Goal: Transaction & Acquisition: Book appointment/travel/reservation

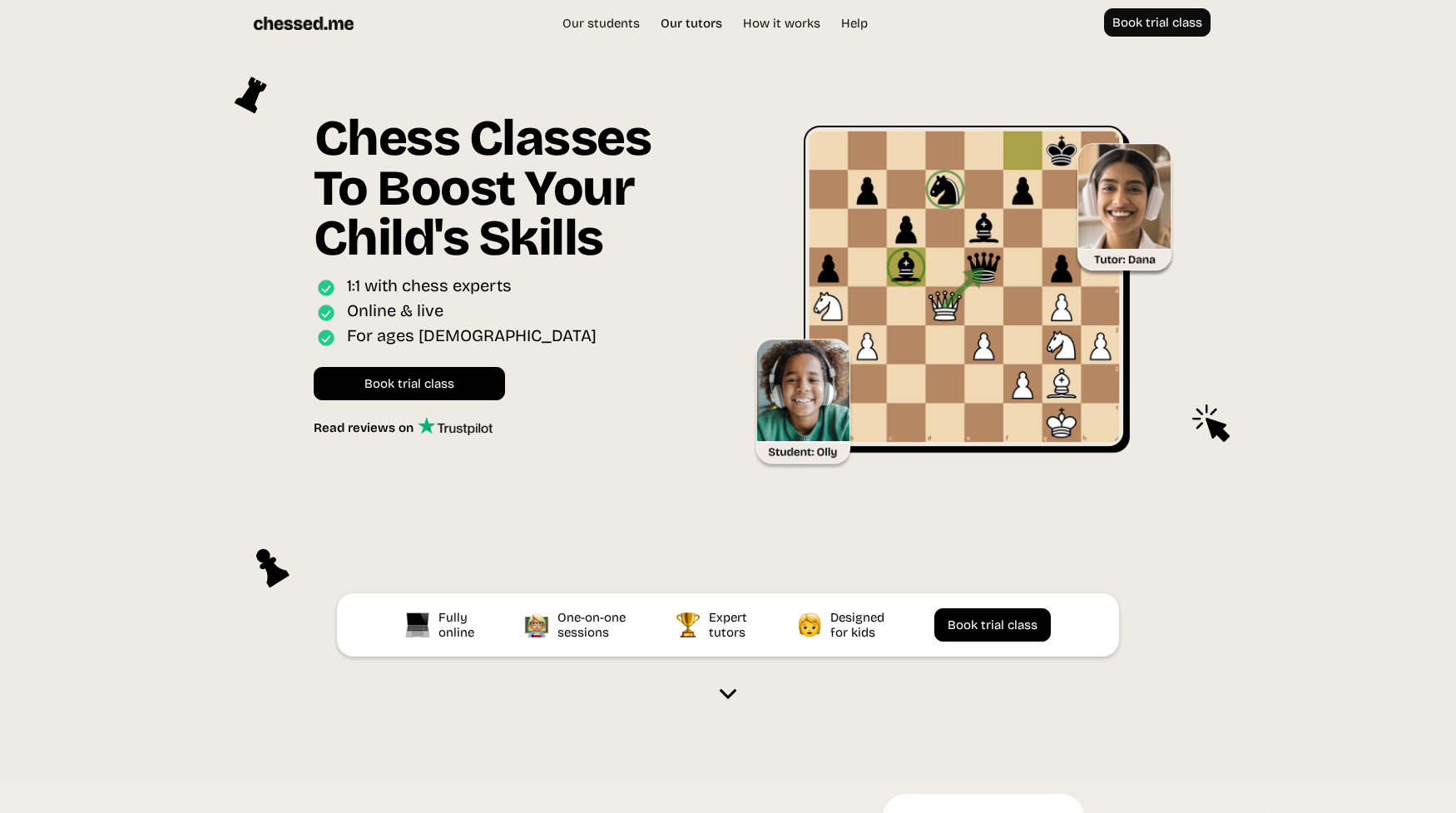
click at [678, 27] on link "Our tutors" at bounding box center [691, 23] width 78 height 17
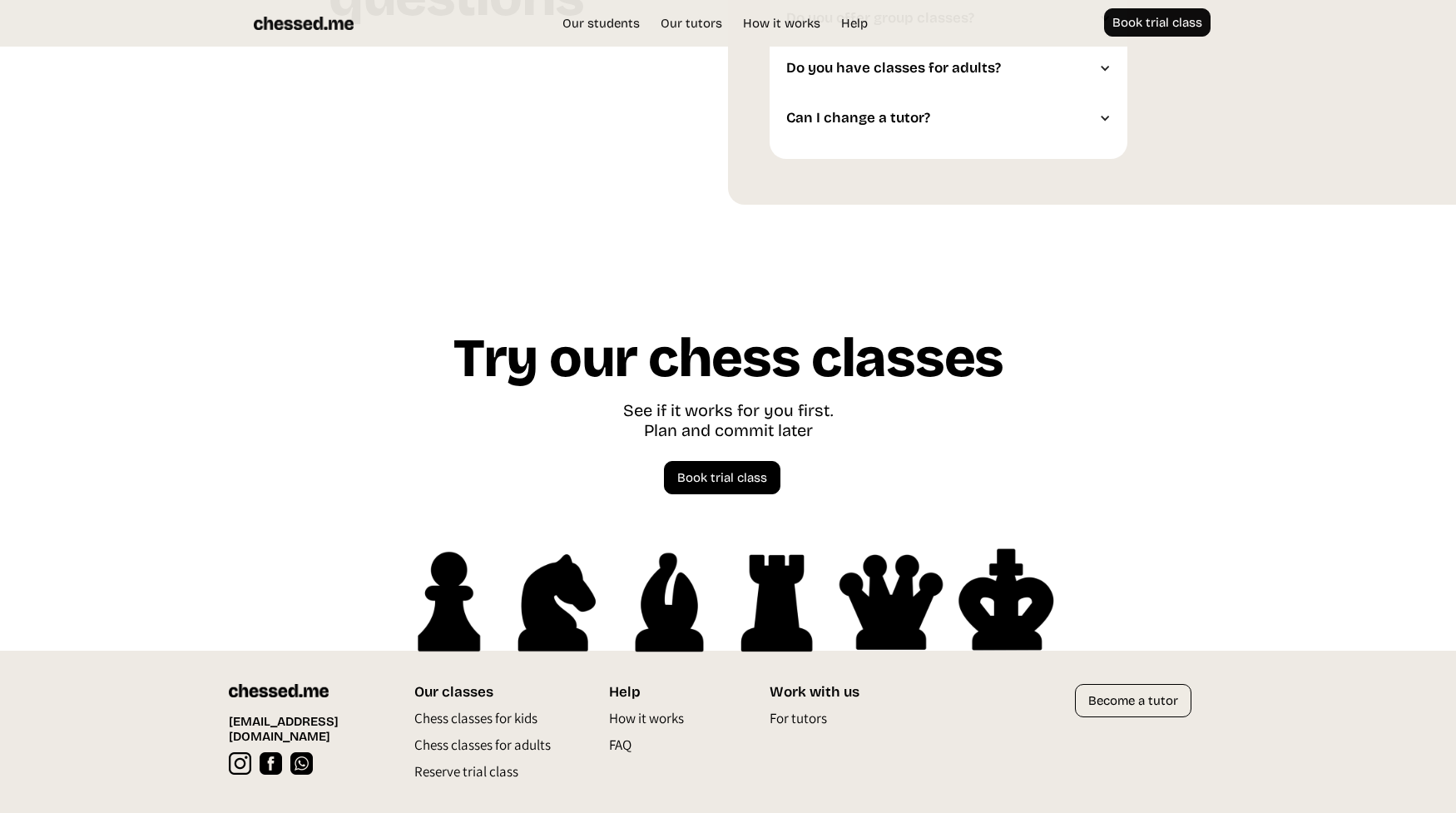
scroll to position [4532, 0]
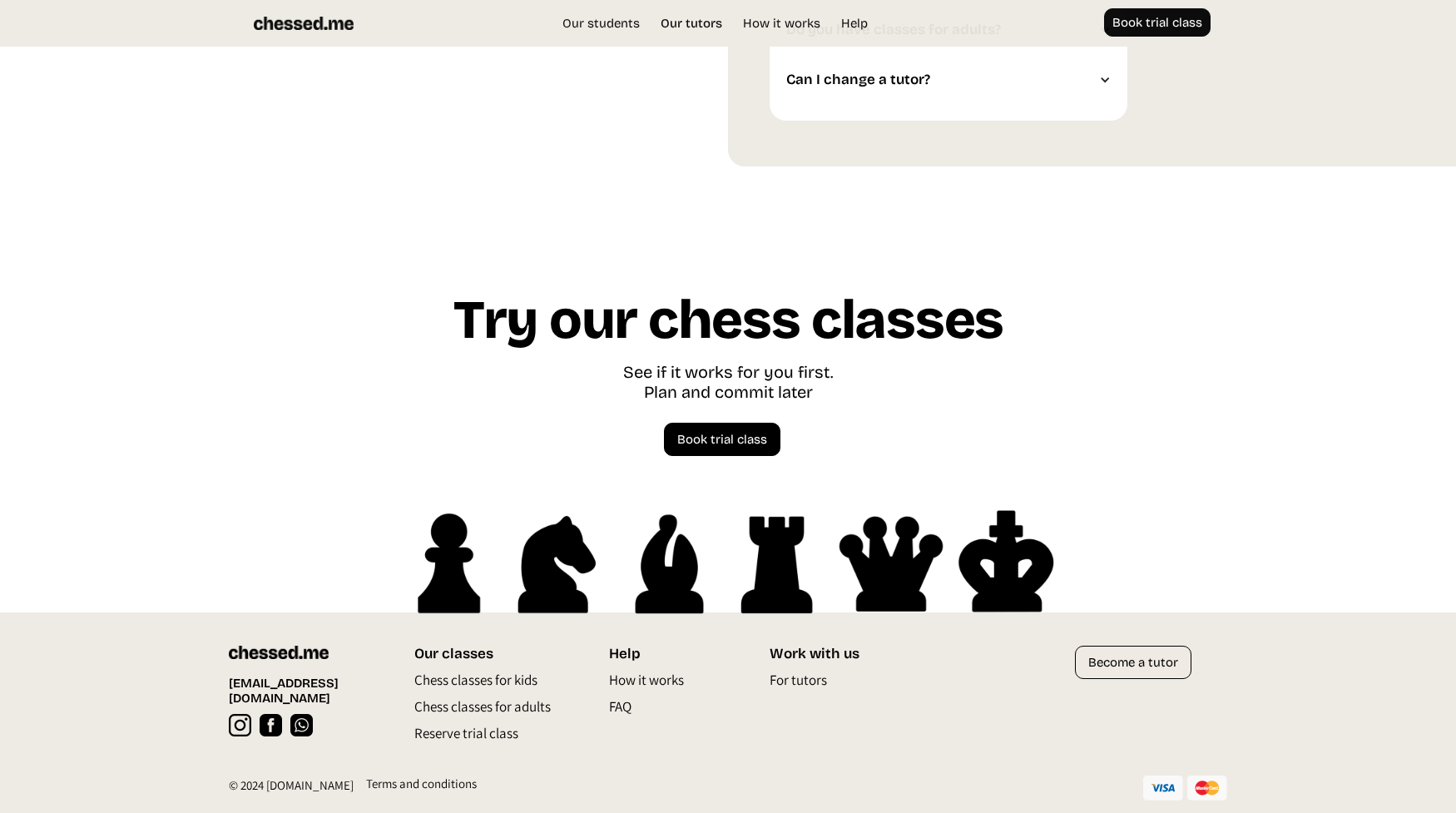
click at [690, 19] on link "Our tutors" at bounding box center [691, 23] width 78 height 17
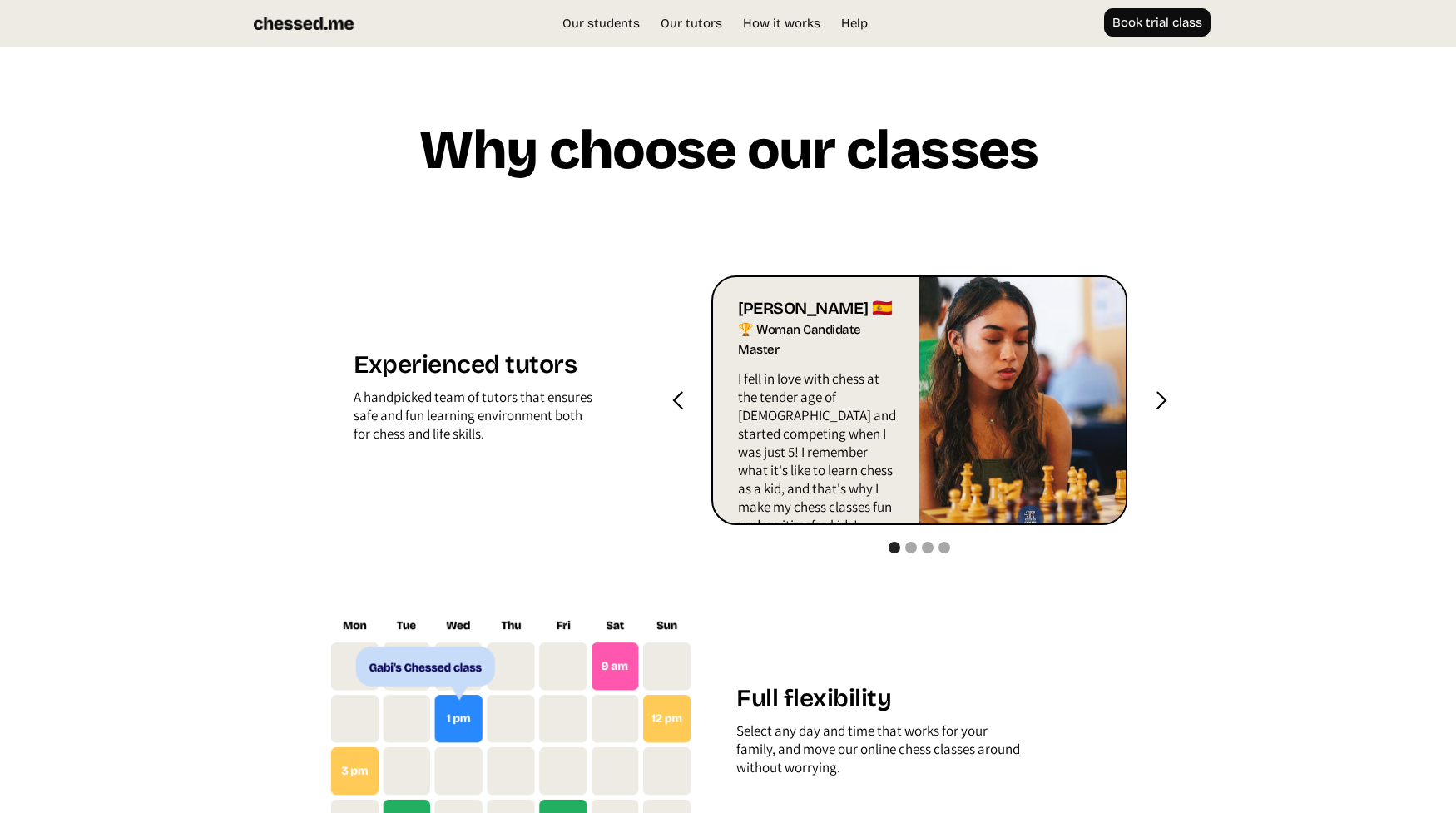
scroll to position [1589, 0]
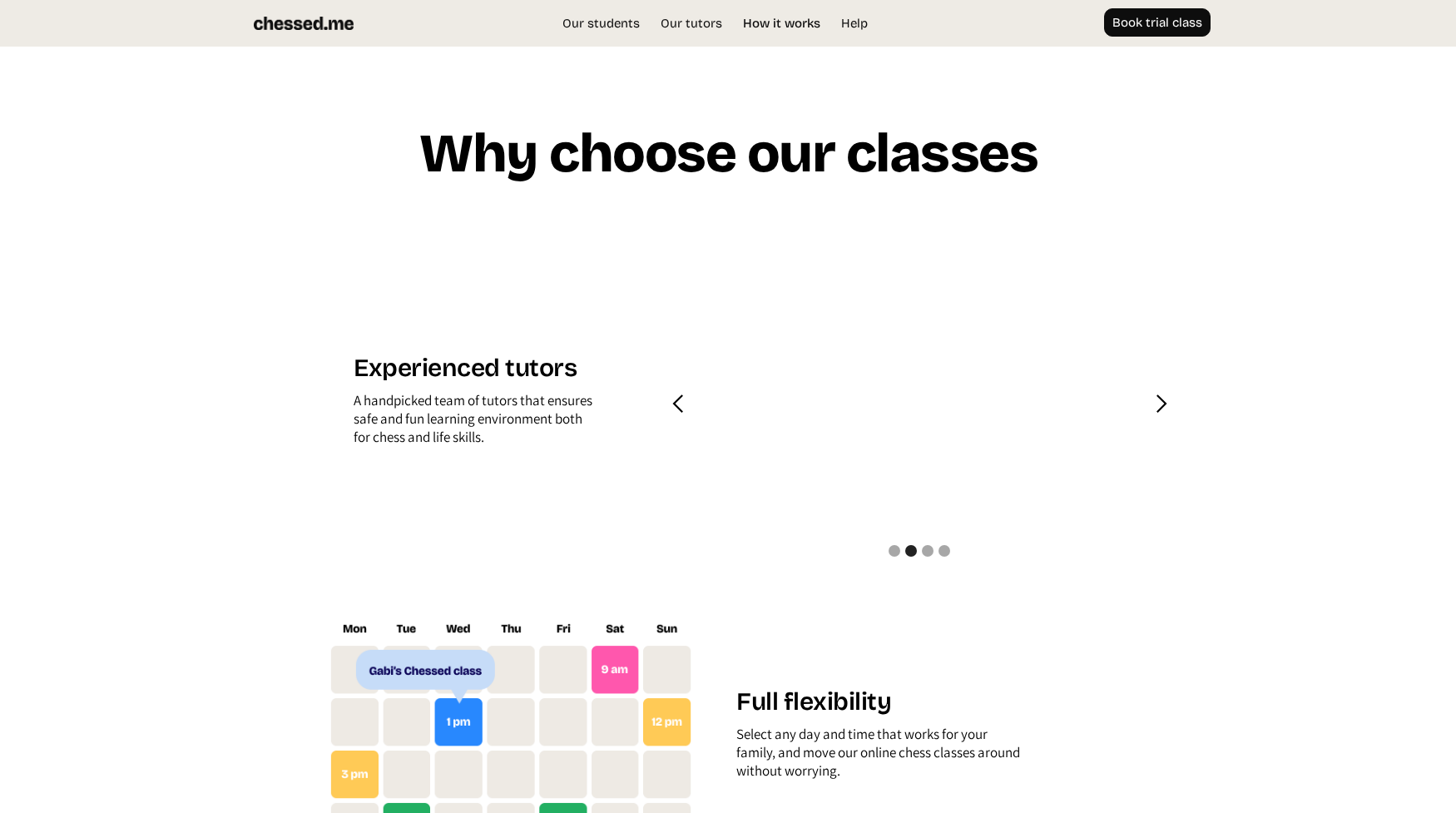
click at [757, 24] on link "How it works" at bounding box center [781, 23] width 94 height 17
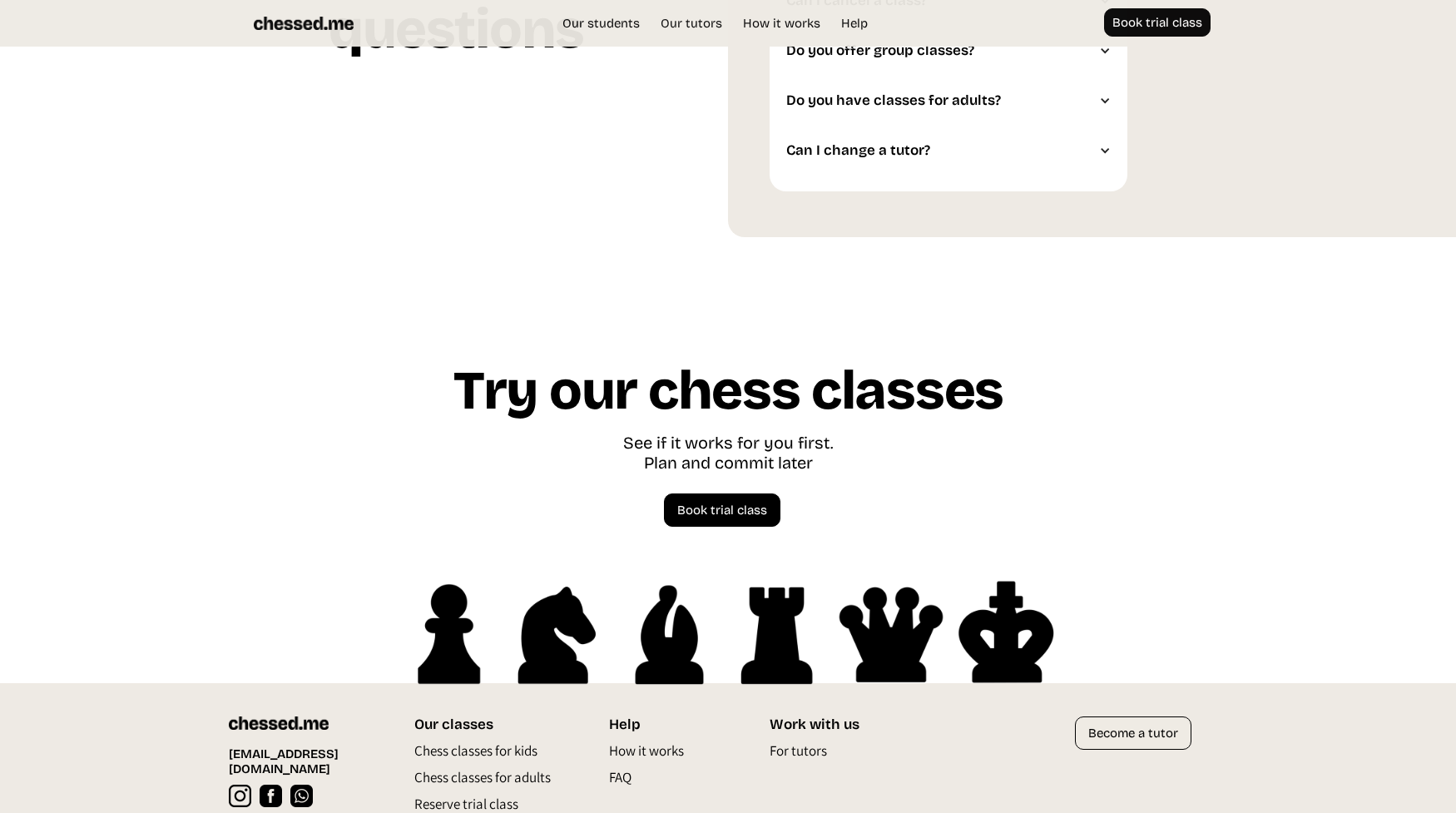
scroll to position [4532, 0]
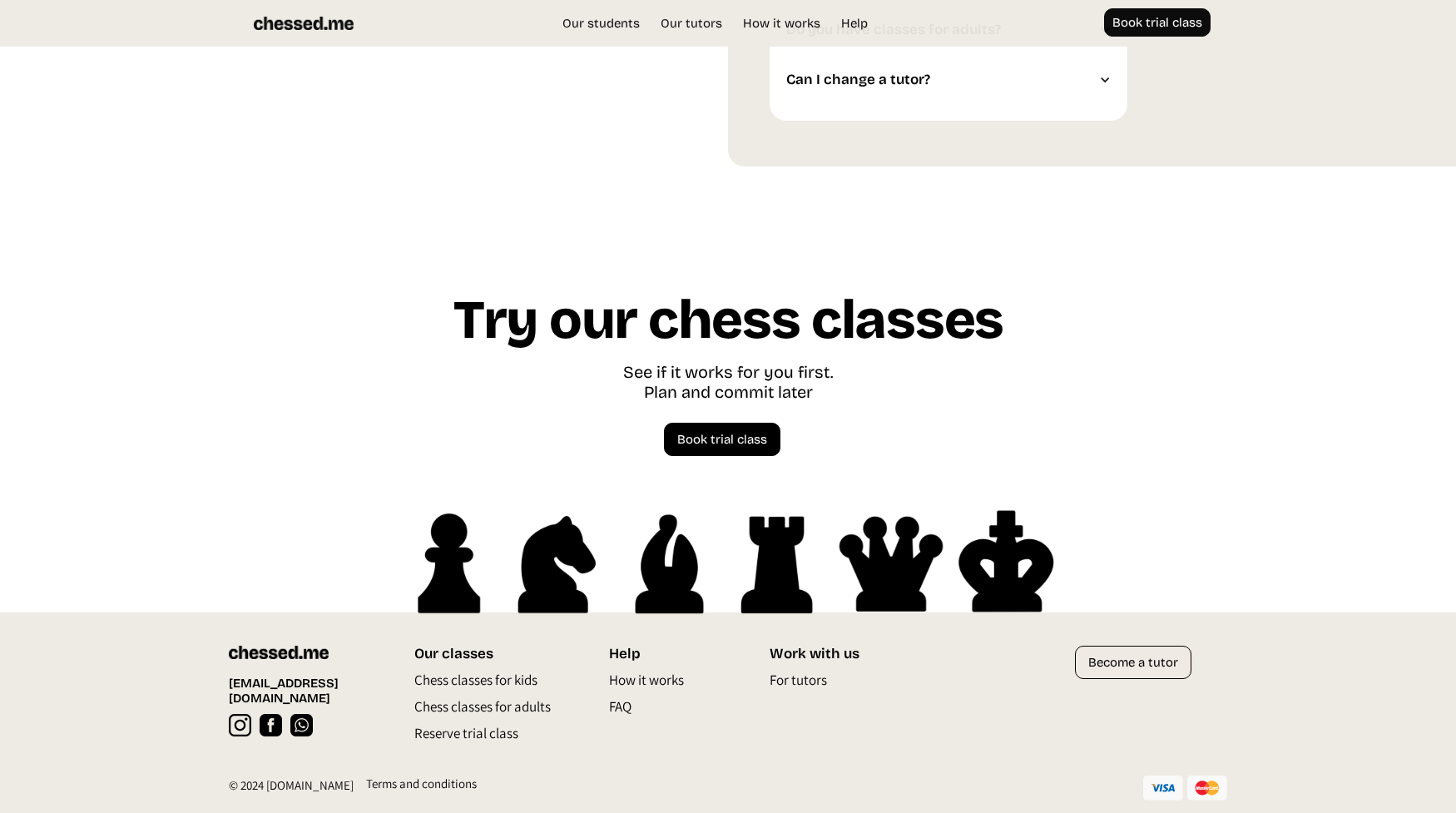
click at [624, 703] on p "FAQ" at bounding box center [620, 710] width 22 height 27
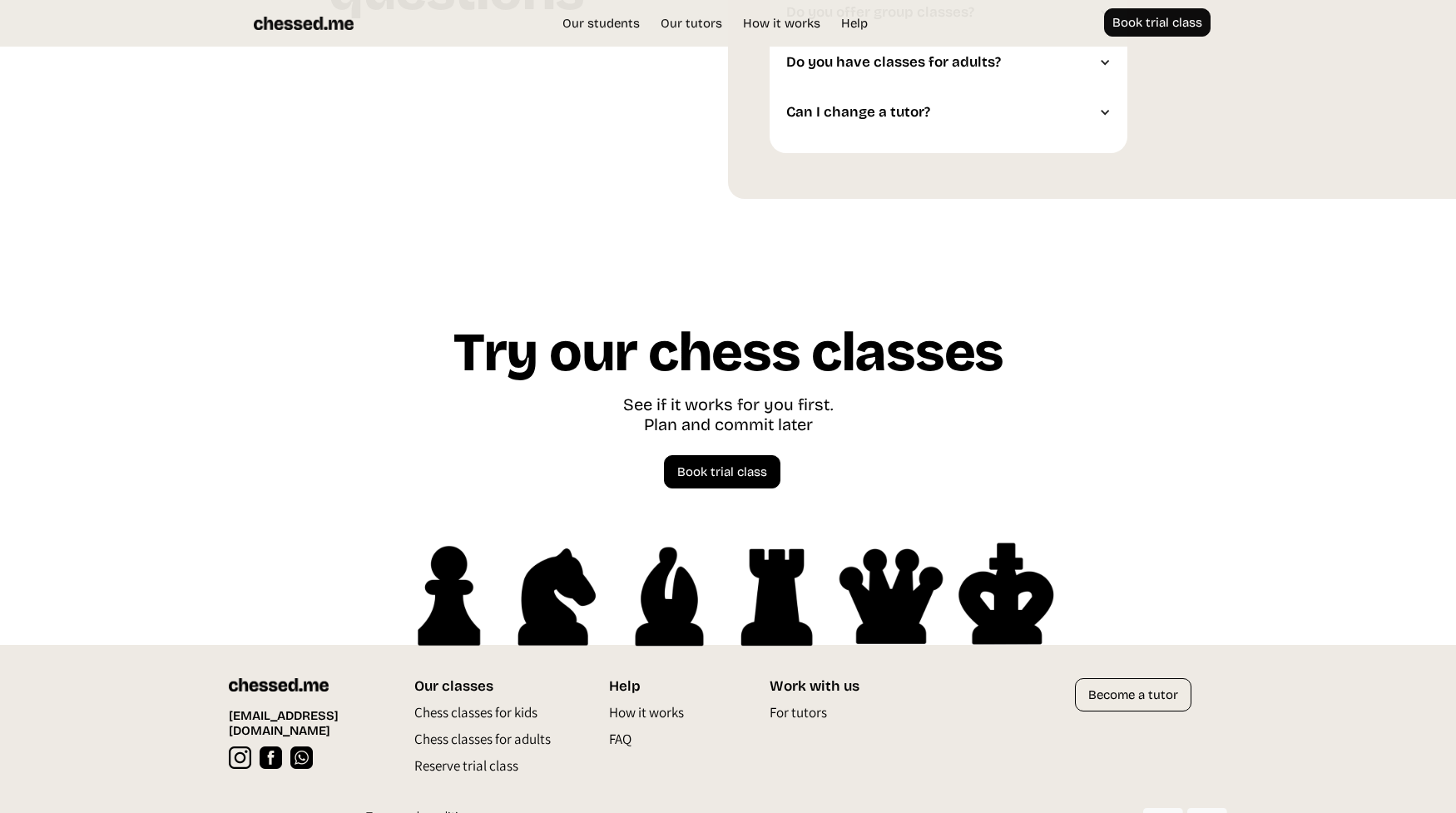
scroll to position [4532, 0]
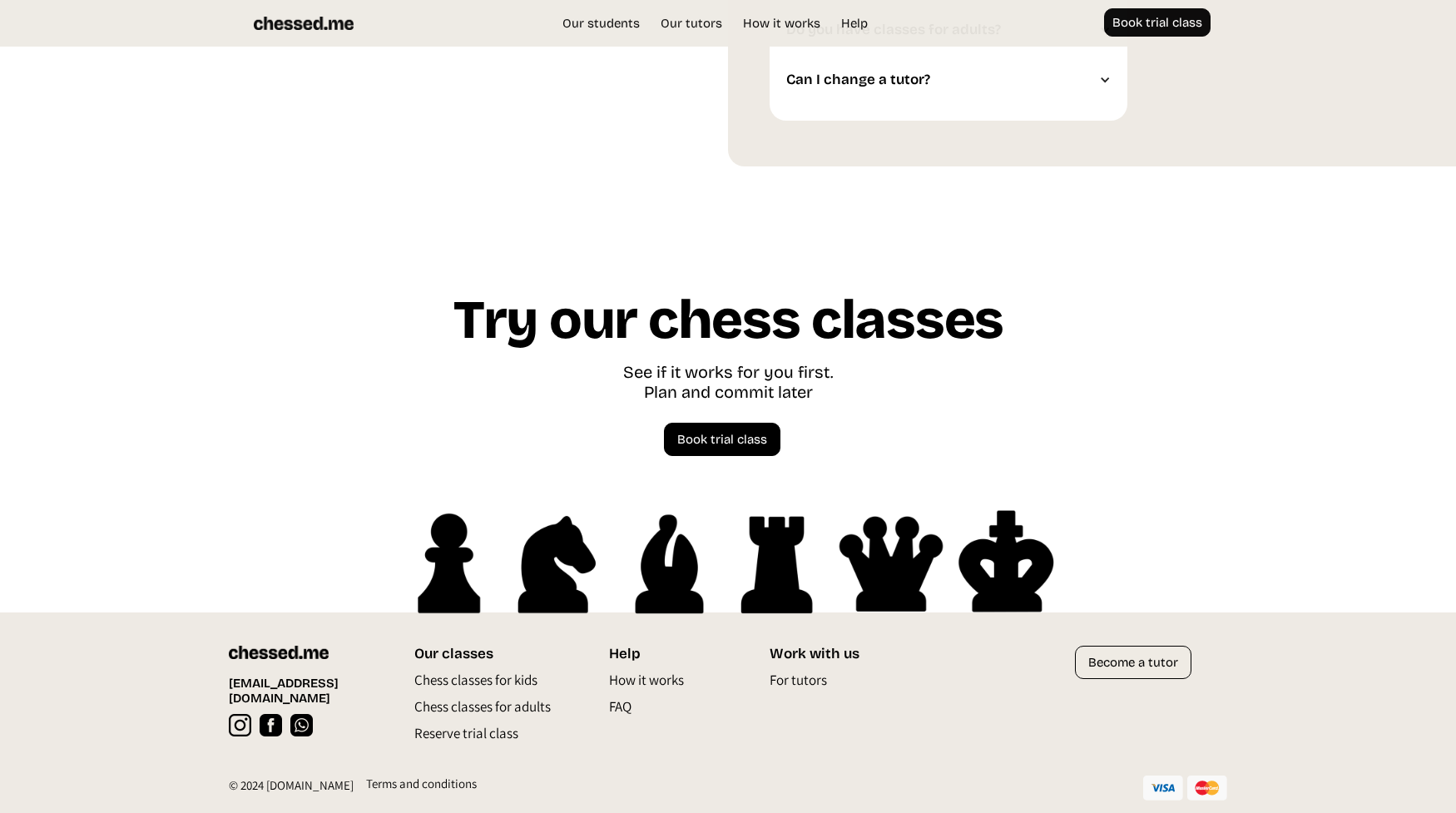
click at [477, 678] on p "Chess classes for kids" at bounding box center [475, 683] width 123 height 27
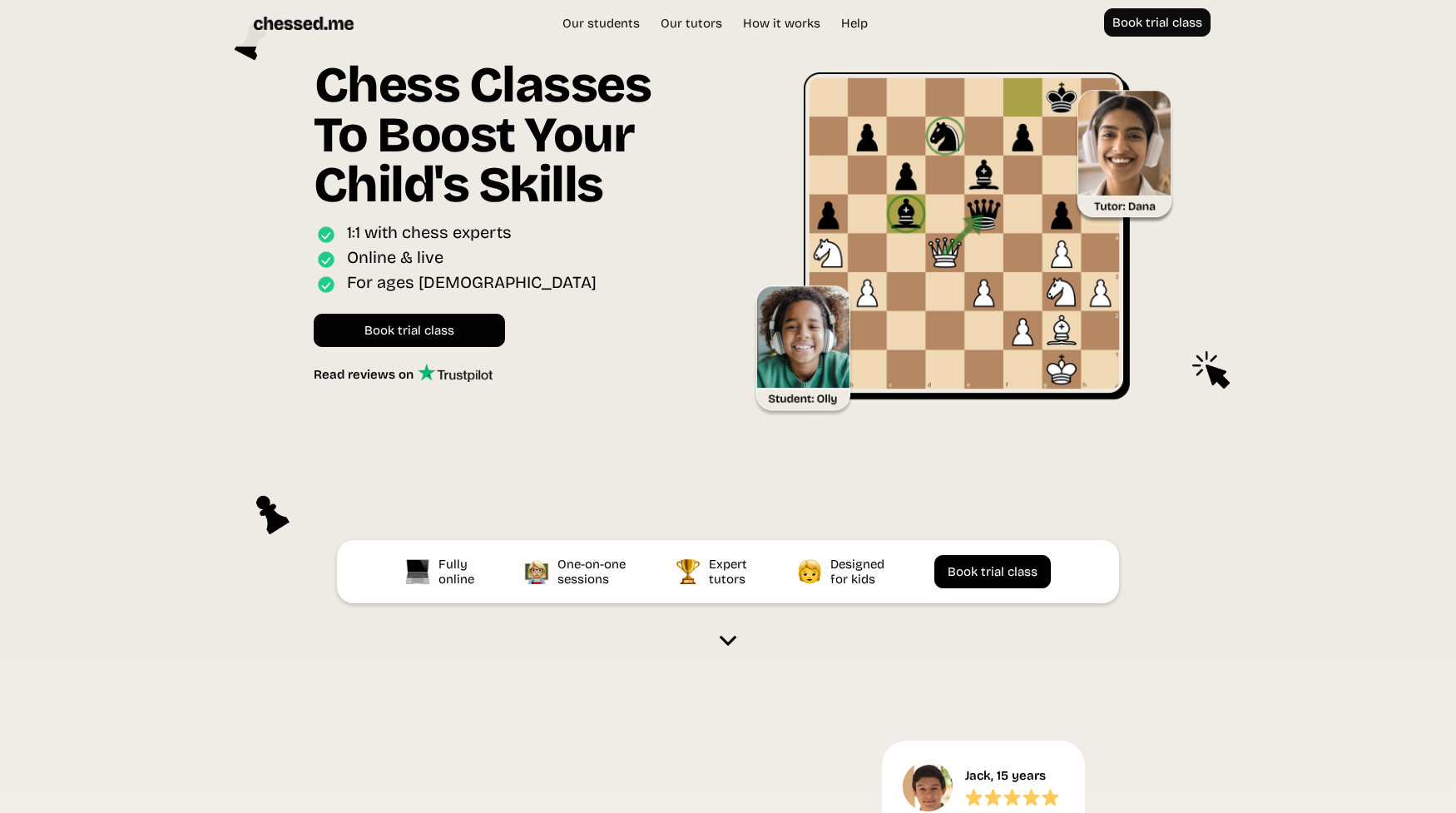
scroll to position [47, 0]
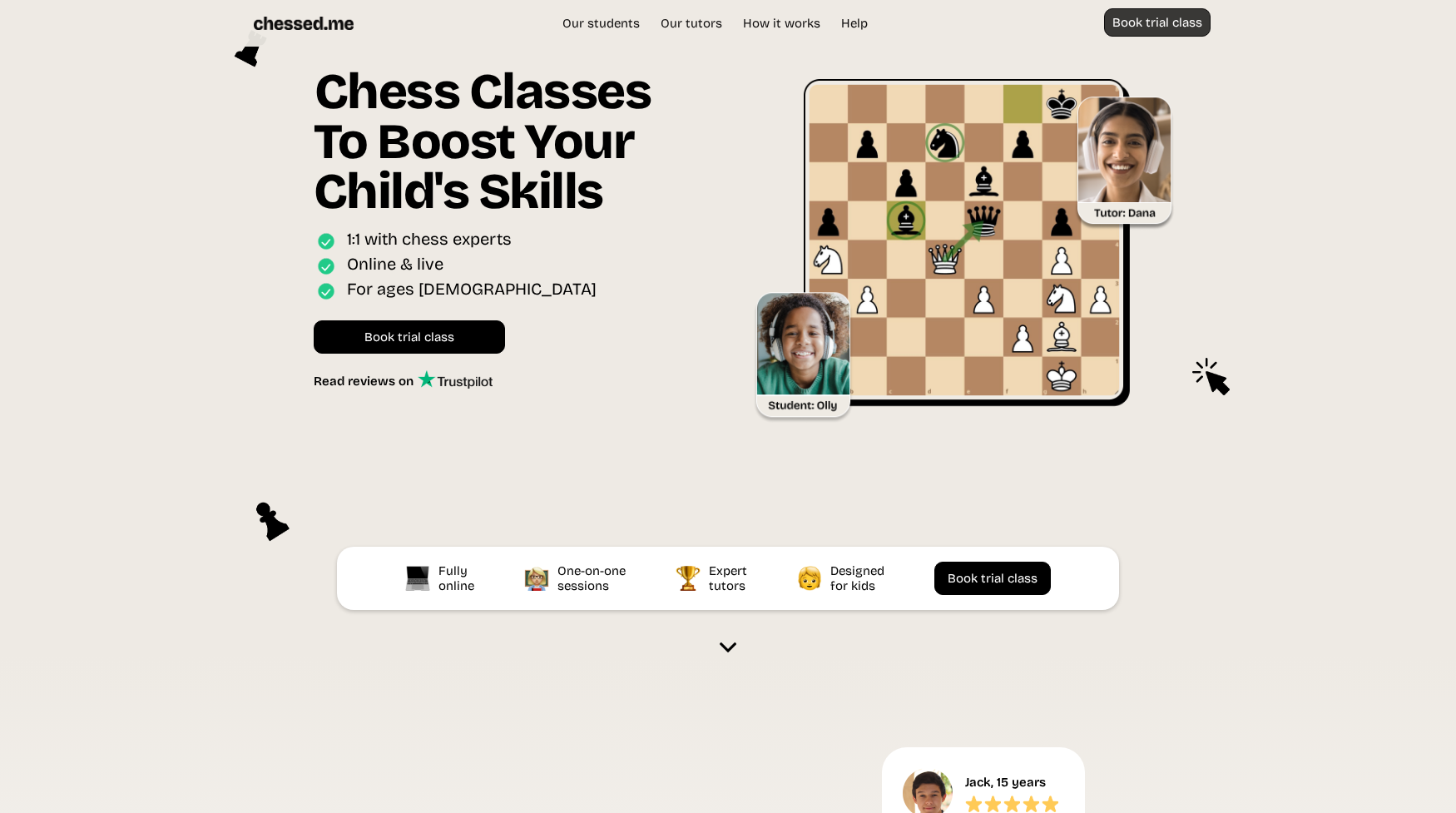
click at [1136, 22] on link "Book trial class" at bounding box center [1157, 22] width 106 height 28
